Goal: Task Accomplishment & Management: Manage account settings

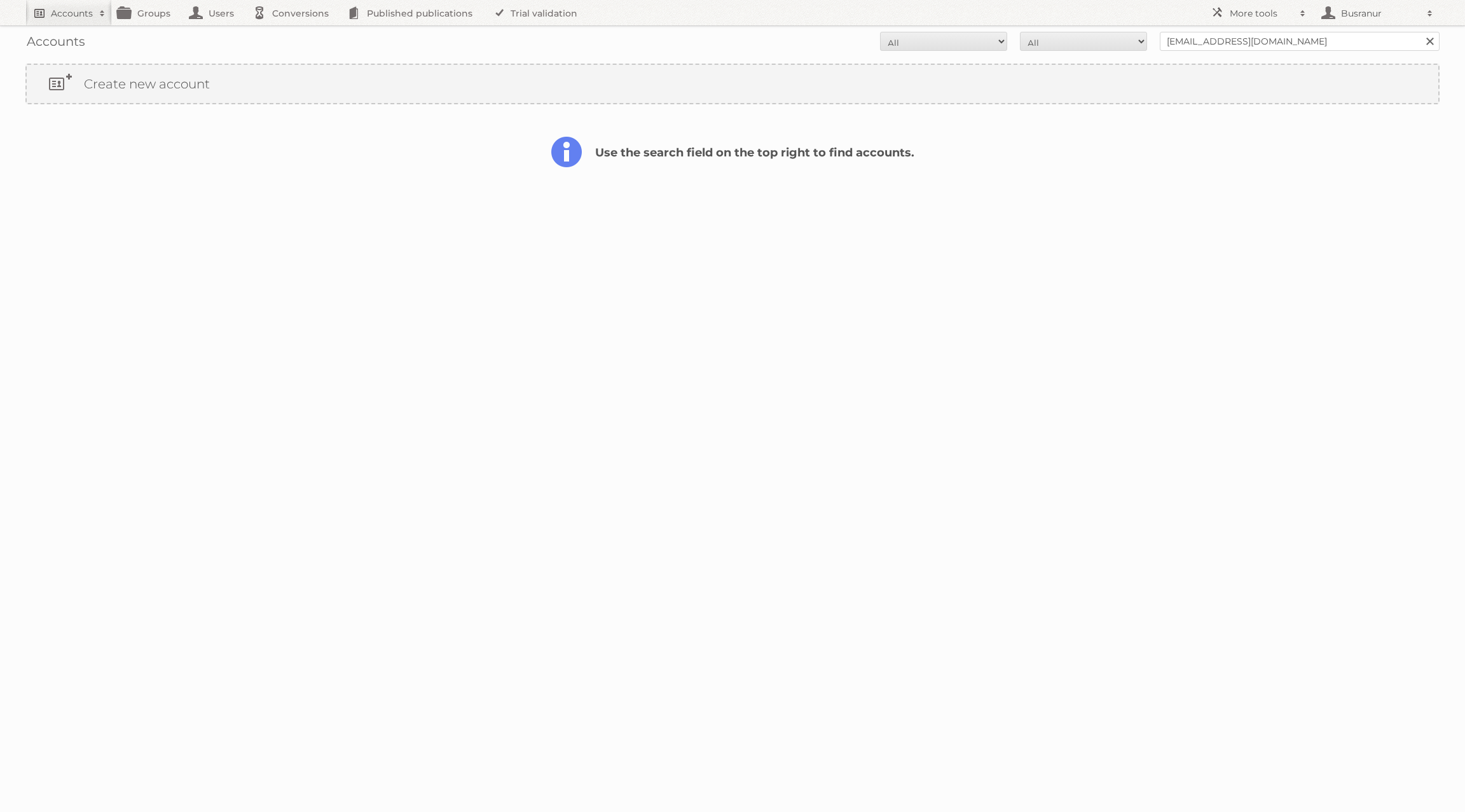
click at [84, 15] on h2 "Accounts" at bounding box center [71, 13] width 42 height 13
paste input"] "michelles@keenaco.com"
type input"] "michelles@keenaco.com"
click at [293, 32] on input "Search" at bounding box center [303, 42] width 19 height 19
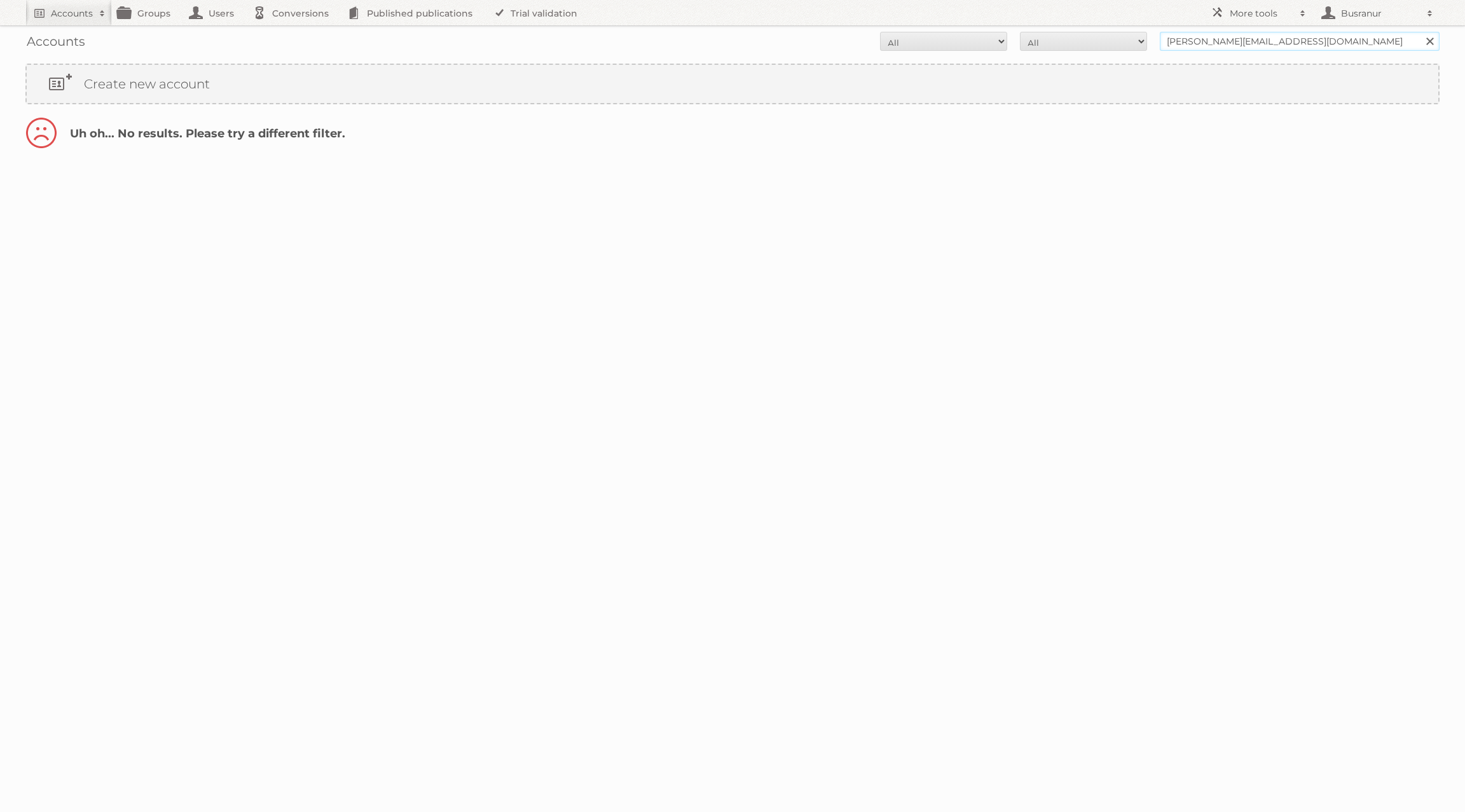
click at [1361, 38] on input "michelles@keenaco.com" at bounding box center [1299, 41] width 280 height 19
type input "michelles@keenaco.com"
click at [1420, 32] on input "Search" at bounding box center [1429, 41] width 19 height 19
click at [1210, 40] on input "michelles@keenaco.com" at bounding box center [1299, 41] width 280 height 19
type input "@keenaco.com"
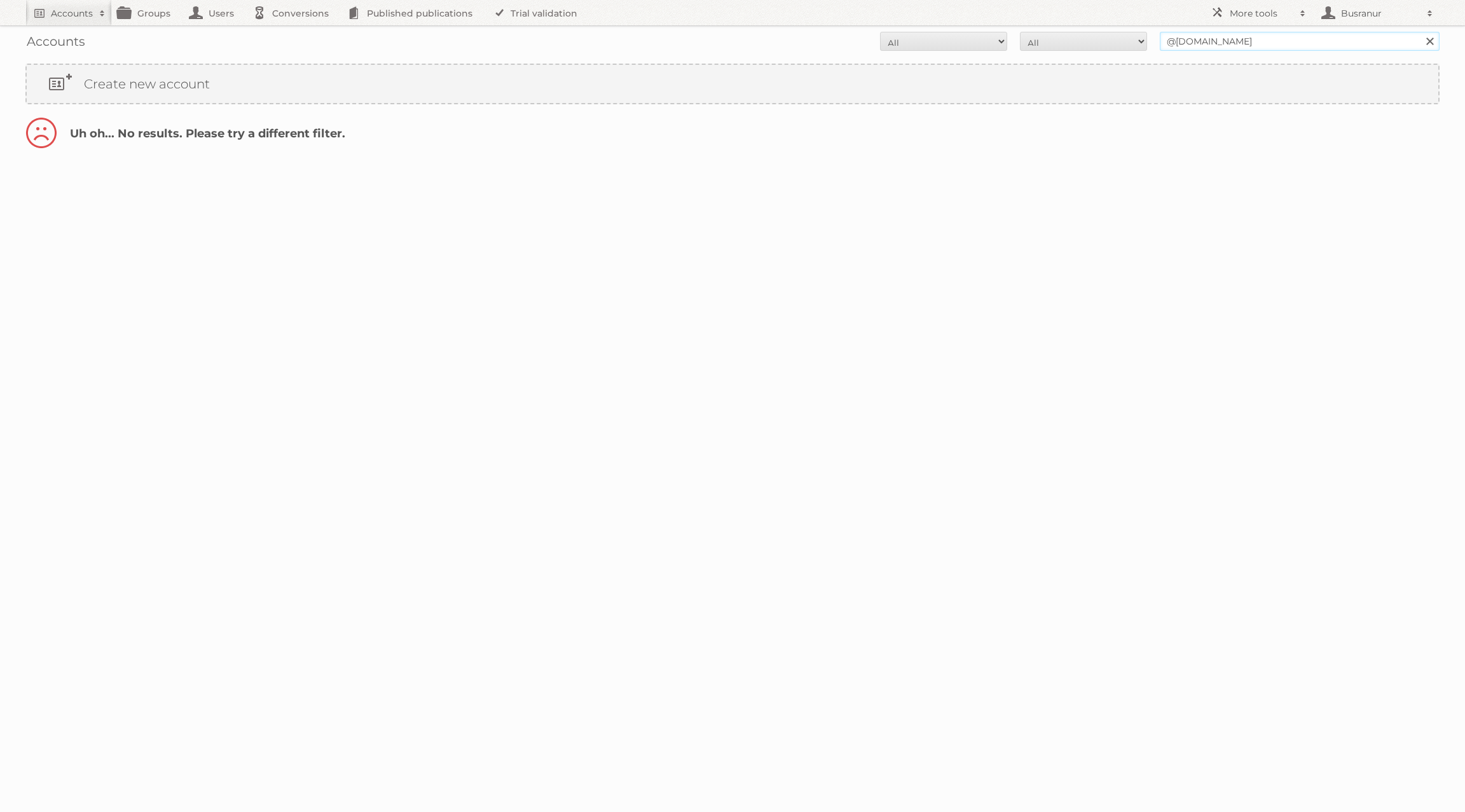
click at [1420, 32] on input "Search" at bounding box center [1429, 41] width 19 height 19
click at [1273, 139] on link "Account details" at bounding box center [1276, 137] width 102 height 16
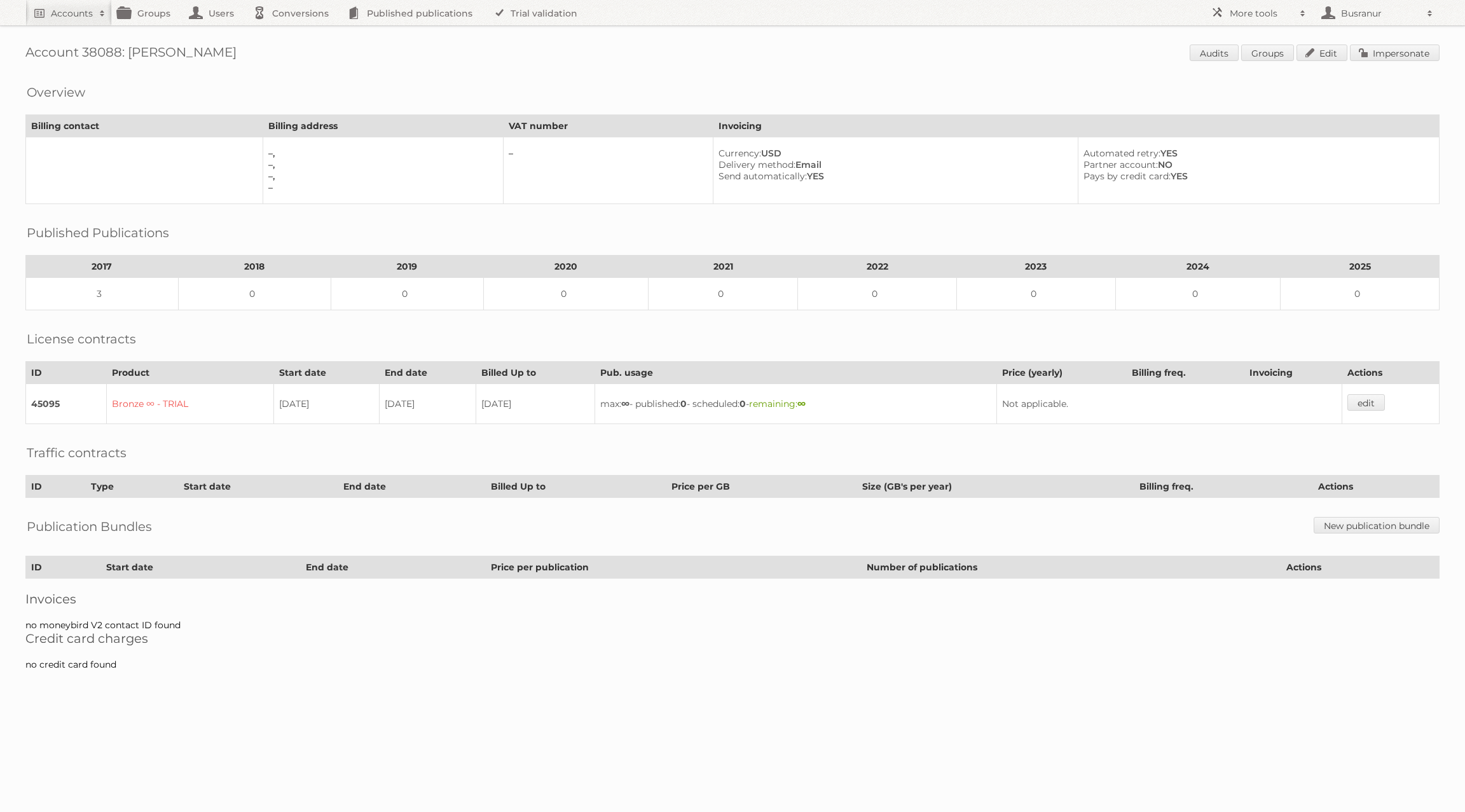
click at [1416, 62] on span "Audits Groups Edit Impersonate" at bounding box center [1315, 54] width 250 height 19
click at [1416, 57] on link "Impersonate" at bounding box center [1395, 53] width 89 height 16
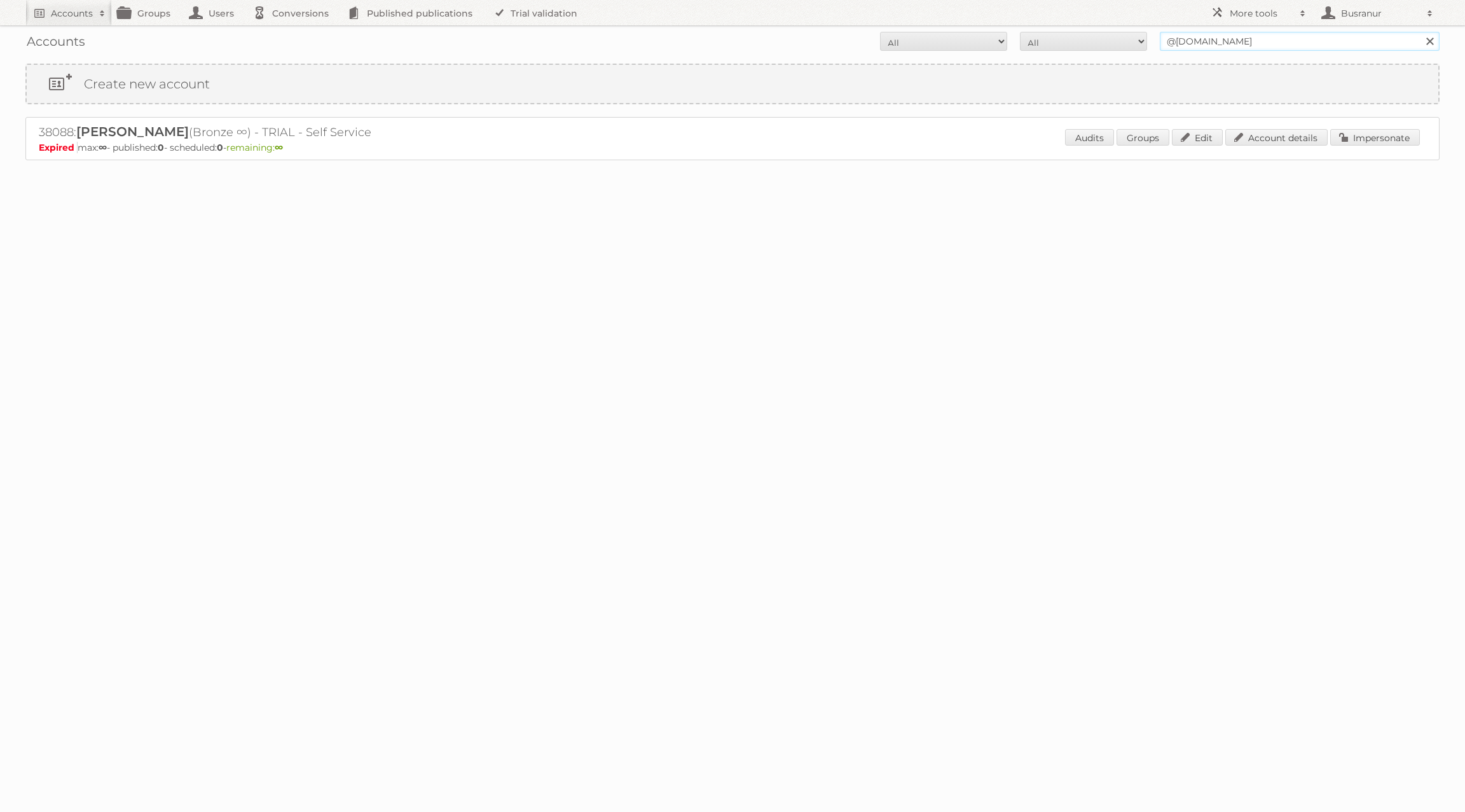
drag, startPoint x: 1246, startPoint y: 44, endPoint x: 1117, endPoint y: 42, distance: 129.0
click at [1117, 42] on form "All Active Expired Pending All Paid Trials Self service @[DOMAIN_NAME] Search" at bounding box center [732, 41] width 1414 height 19
paste input "[PERSON_NAME][EMAIL_ADDRESS][PERSON_NAME][DOMAIN_NAME]"
type input "[PERSON_NAME][EMAIL_ADDRESS][PERSON_NAME][DOMAIN_NAME]"
click at [1420, 32] on input "Search" at bounding box center [1429, 41] width 19 height 19
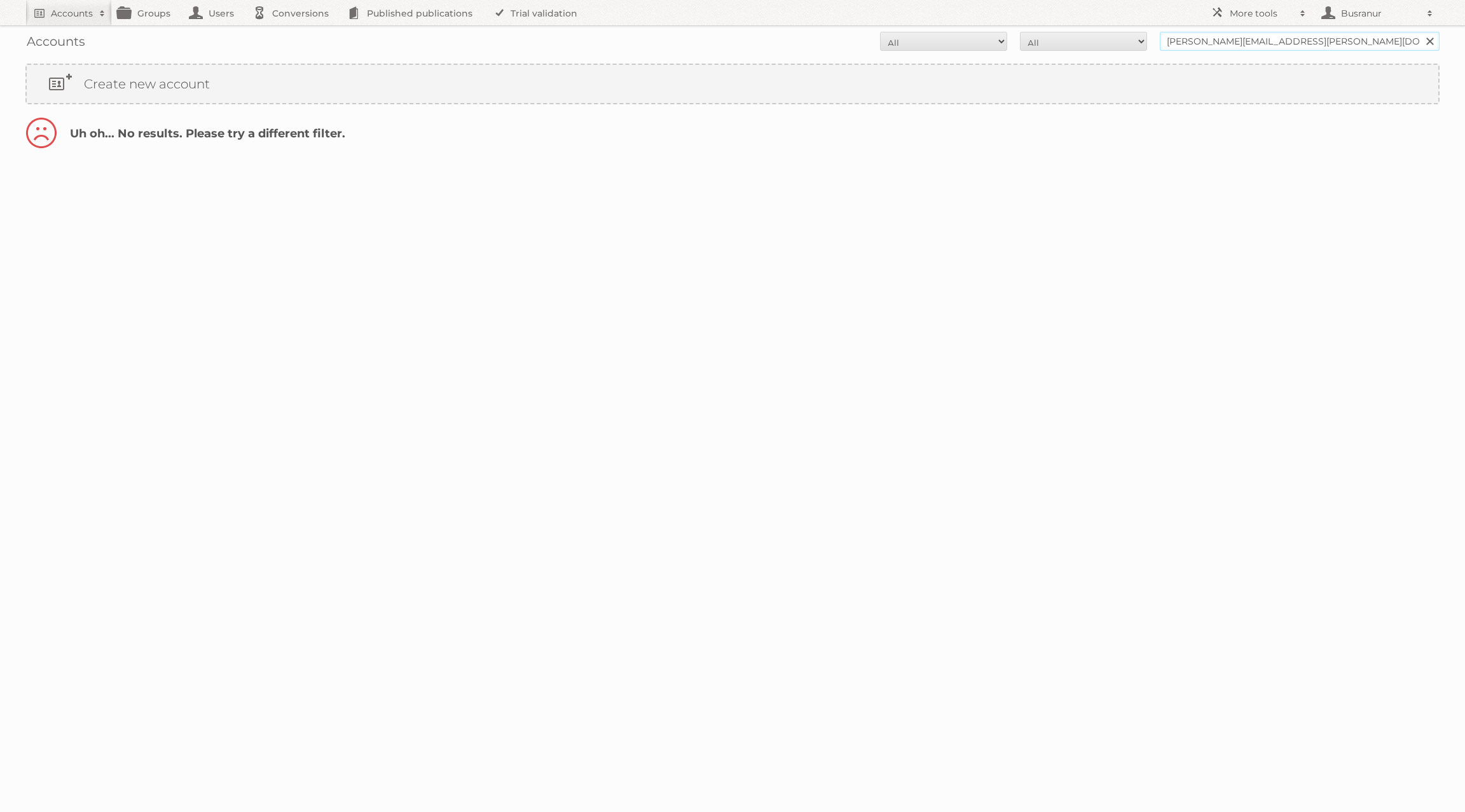
drag, startPoint x: 1218, startPoint y: 40, endPoint x: 1138, endPoint y: 34, distance: 80.2
click at [1138, 34] on form "All Active Expired Pending All Paid Trials Self service [PERSON_NAME][EMAIL_ADD…" at bounding box center [732, 41] width 1414 height 19
type input "@[DOMAIN_NAME]"
click at [1420, 32] on input "Search" at bounding box center [1429, 41] width 19 height 19
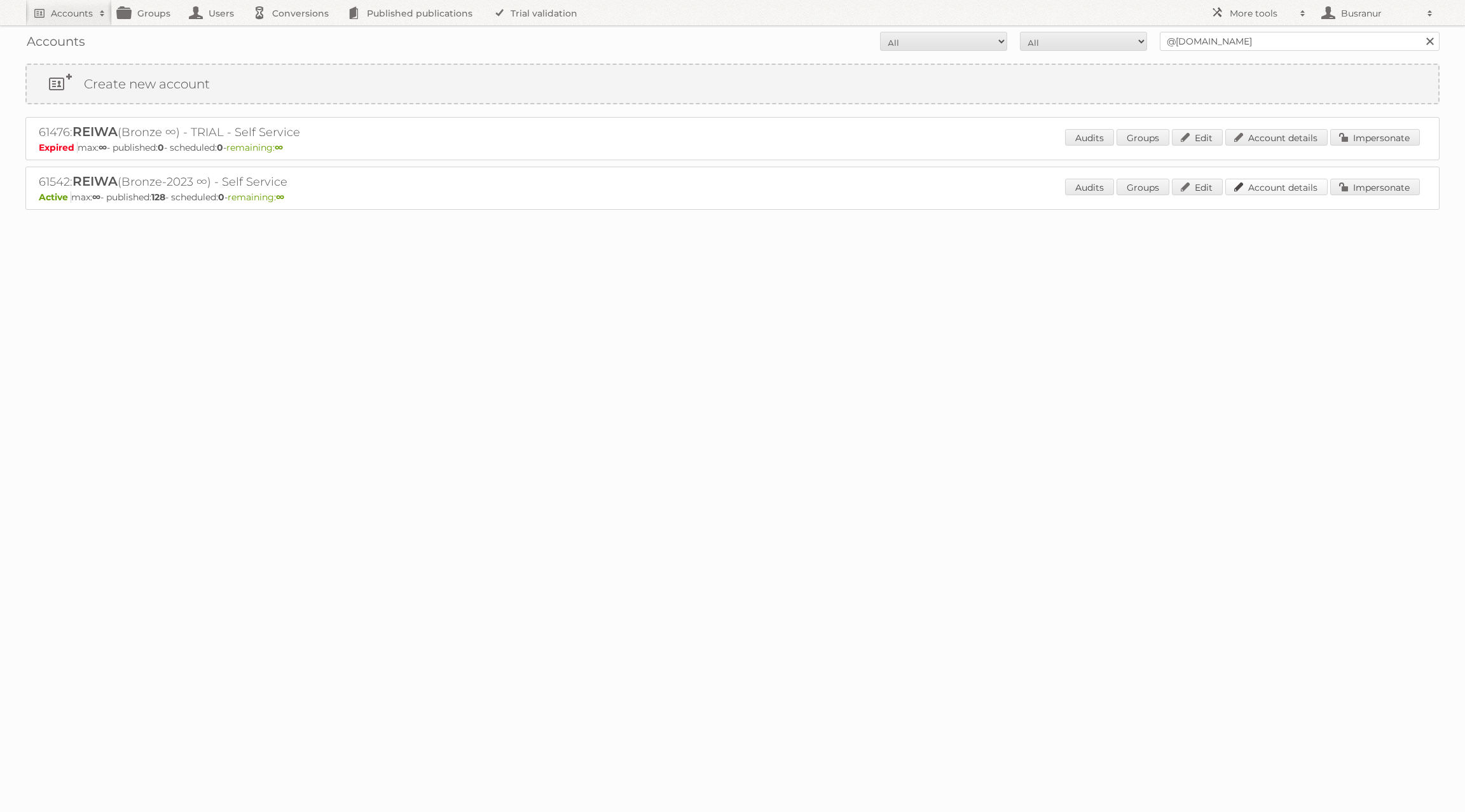
click at [1253, 192] on link "Account details" at bounding box center [1276, 187] width 102 height 16
